Goal: Information Seeking & Learning: Learn about a topic

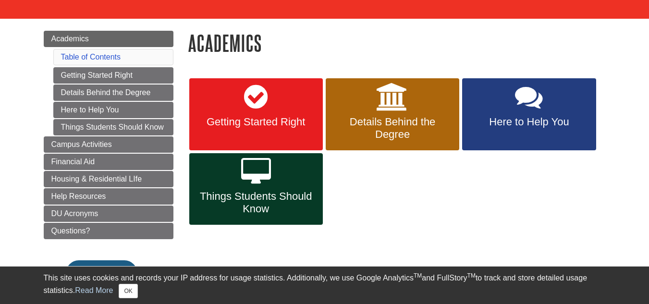
scroll to position [96, 0]
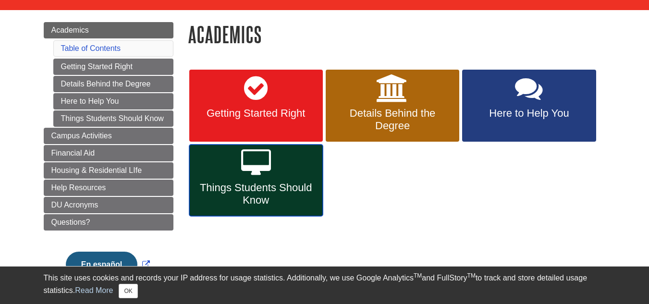
click at [306, 158] on link "Things Students Should Know" at bounding box center [256, 181] width 134 height 72
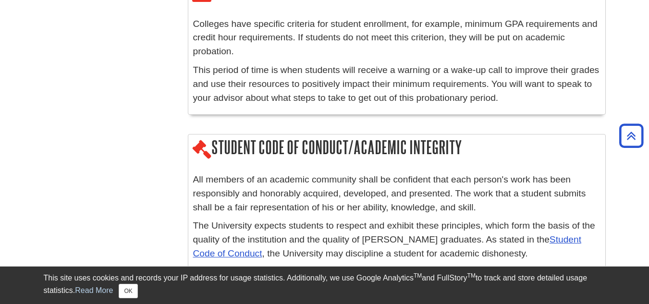
scroll to position [1538, 0]
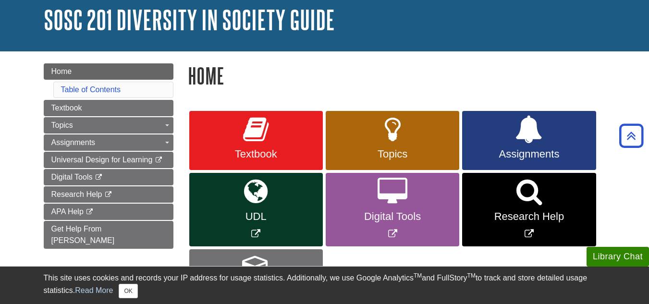
scroll to position [48, 0]
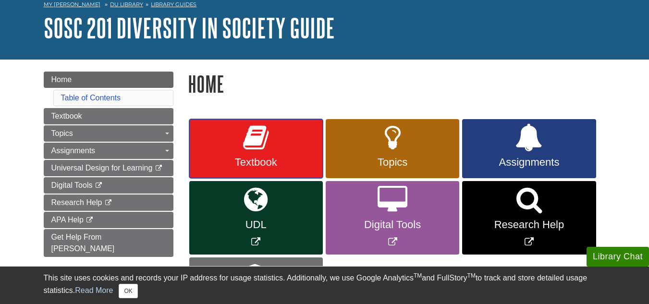
click at [245, 132] on icon at bounding box center [255, 138] width 25 height 28
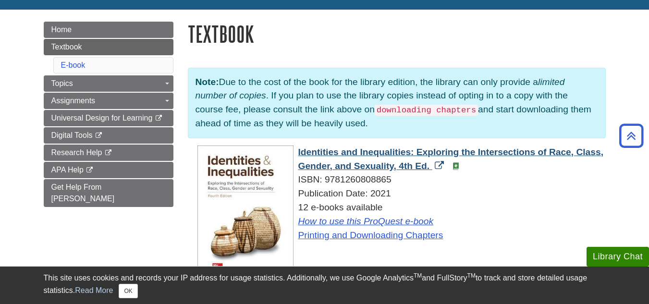
scroll to position [96, 0]
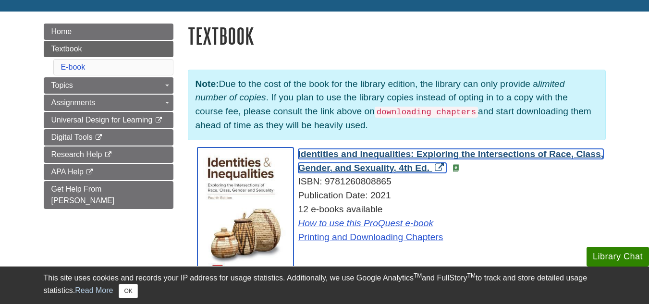
click at [395, 155] on span "Identities and Inequalities: Exploring the Intersections of Race, Class, Gender…" at bounding box center [450, 161] width 305 height 24
